Goal: Obtain resource: Download file/media

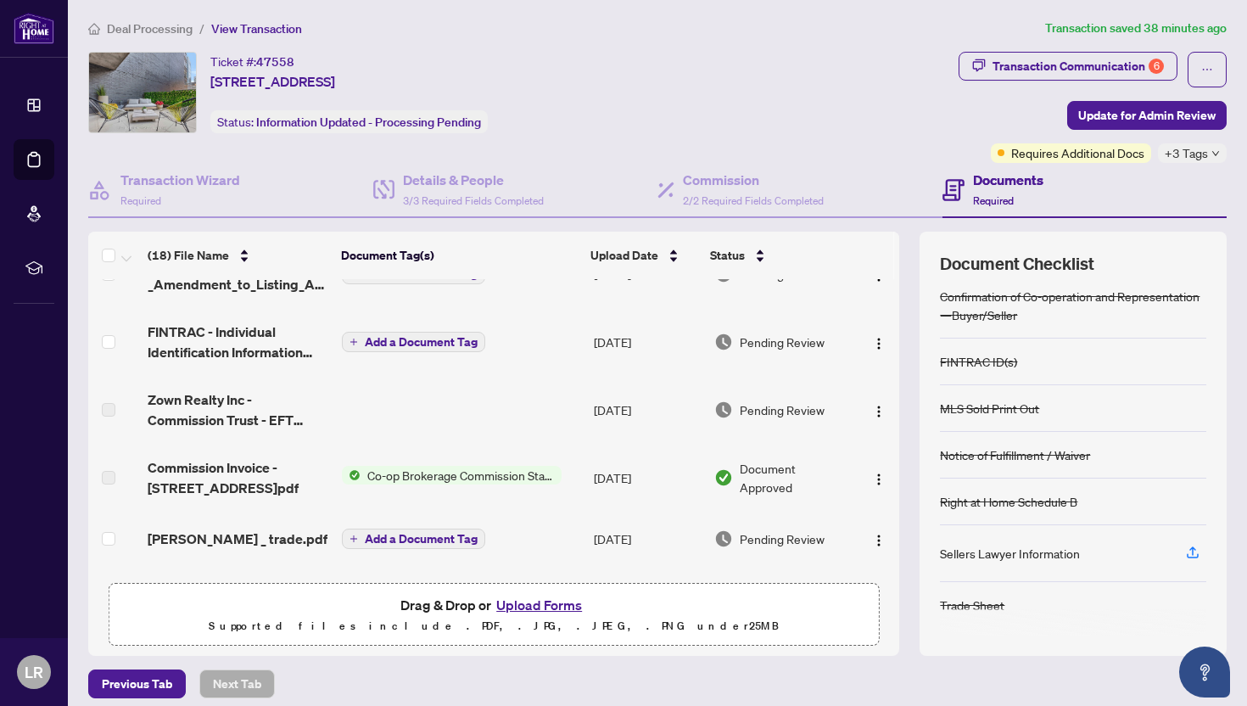
scroll to position [199, 0]
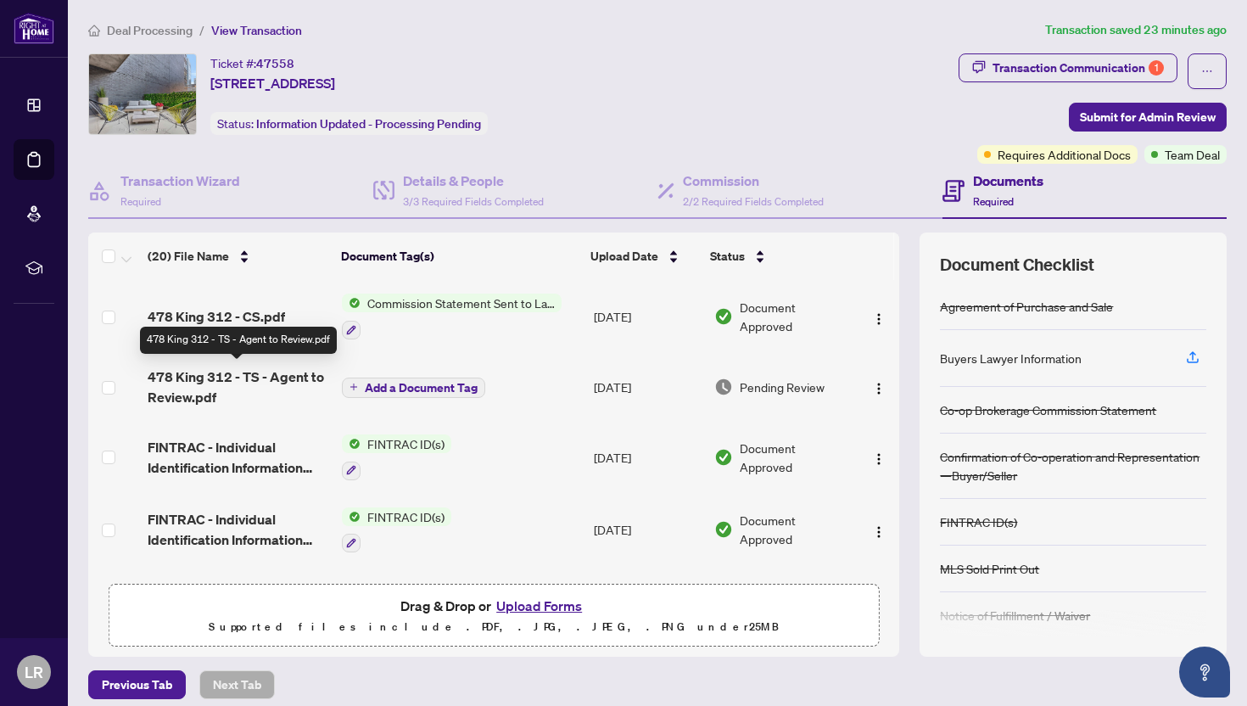
click at [290, 389] on span "478 King 312 - TS - Agent to Review.pdf" at bounding box center [238, 386] width 181 height 41
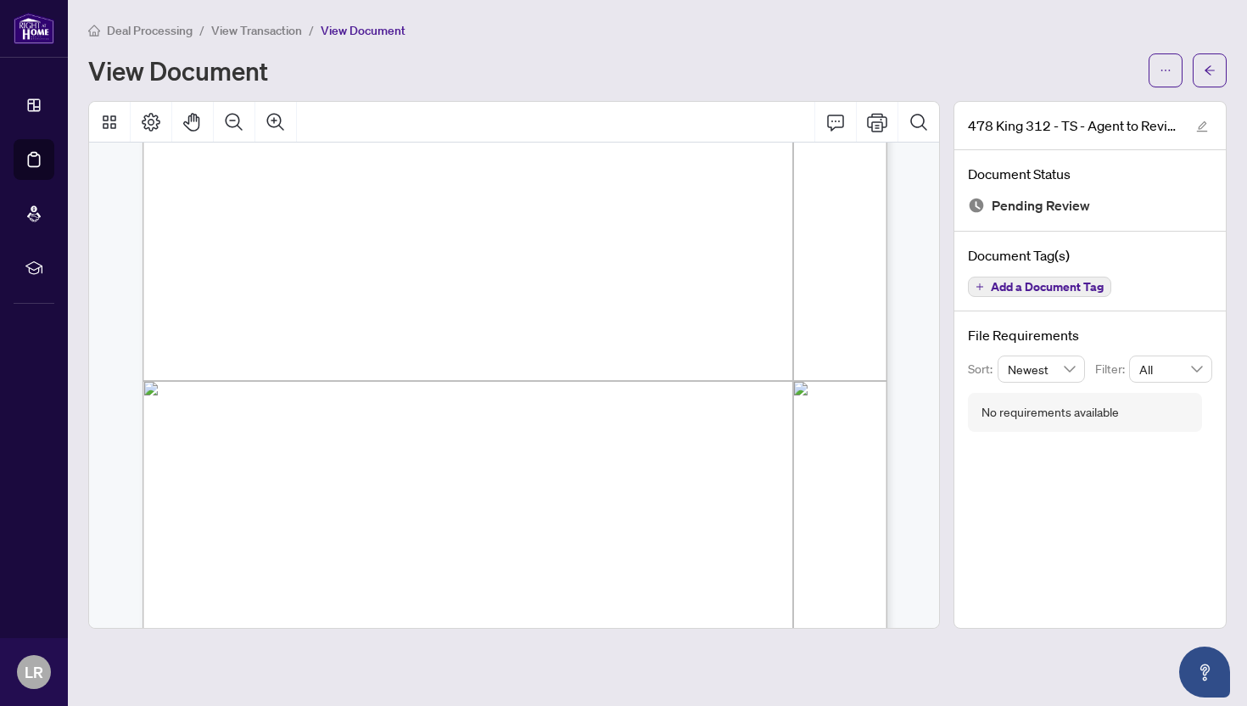
scroll to position [427, 0]
click at [885, 117] on icon "Print" at bounding box center [877, 122] width 20 height 20
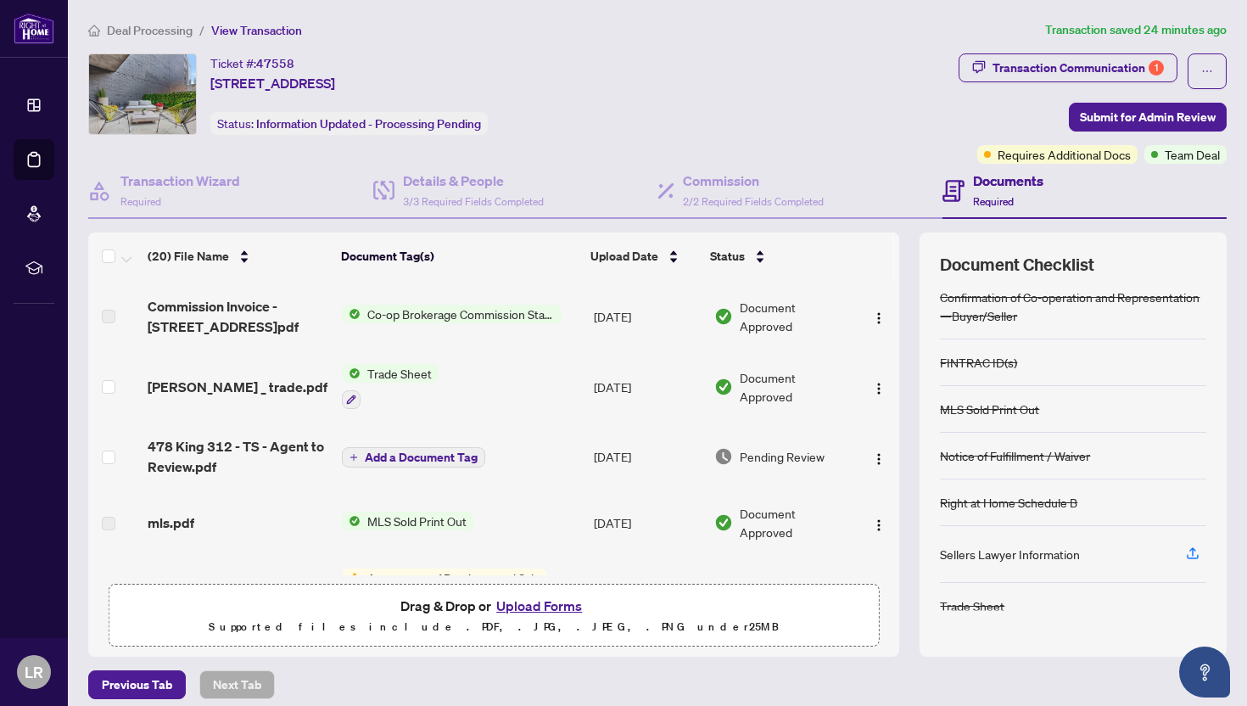
scroll to position [628, 0]
